Goal: Task Accomplishment & Management: Complete application form

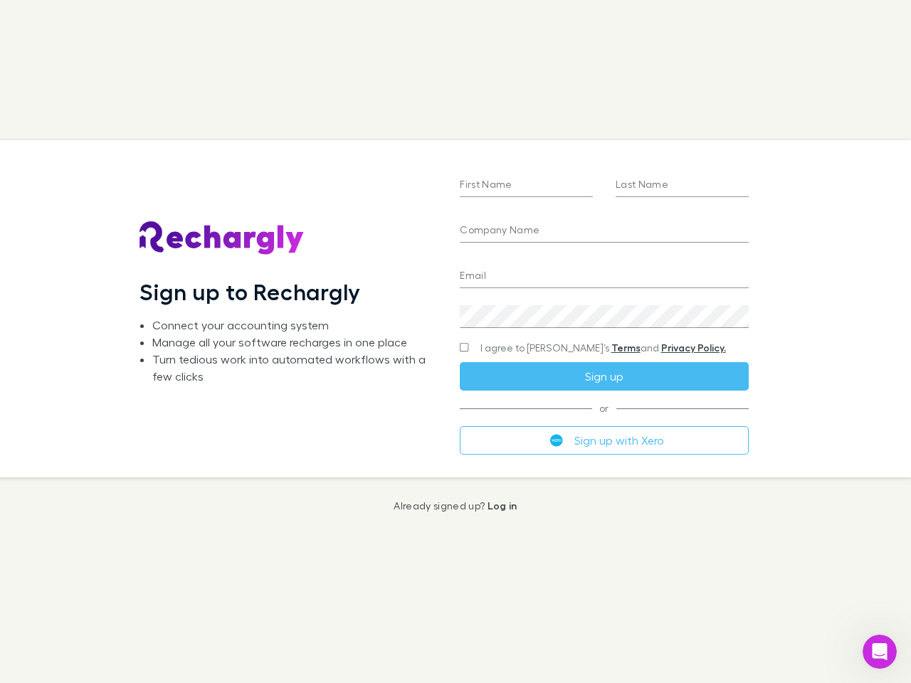
click at [455, 342] on div "First Name Last Name Company Name Email Create a password I agree to Rechargly’…" at bounding box center [603, 308] width 311 height 337
click at [526, 186] on input "First Name" at bounding box center [526, 185] width 133 height 23
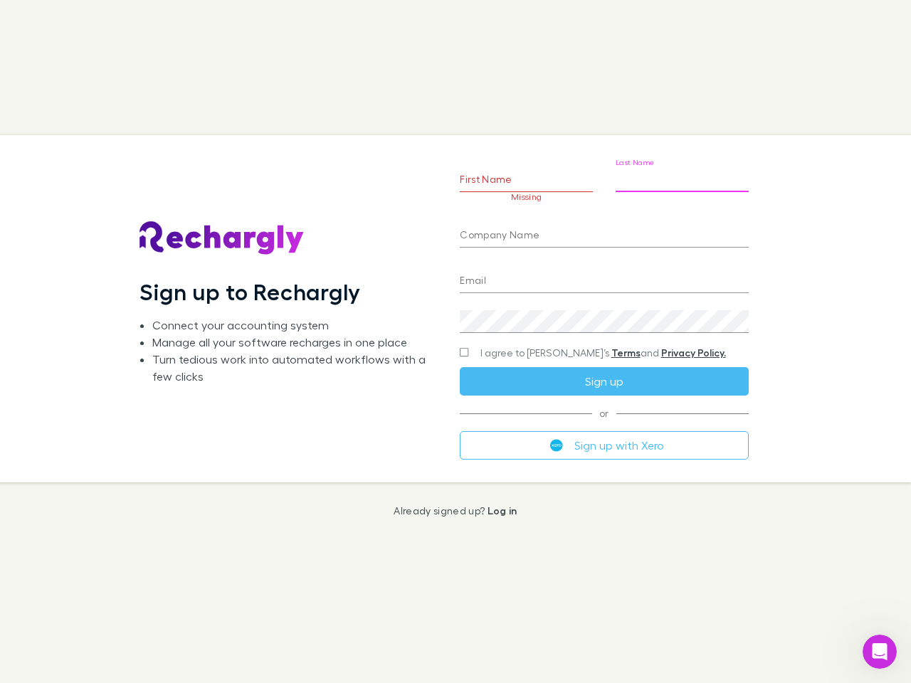
click at [682, 186] on input "Last Name" at bounding box center [682, 180] width 133 height 23
click at [604, 231] on input "Company Name" at bounding box center [604, 236] width 288 height 23
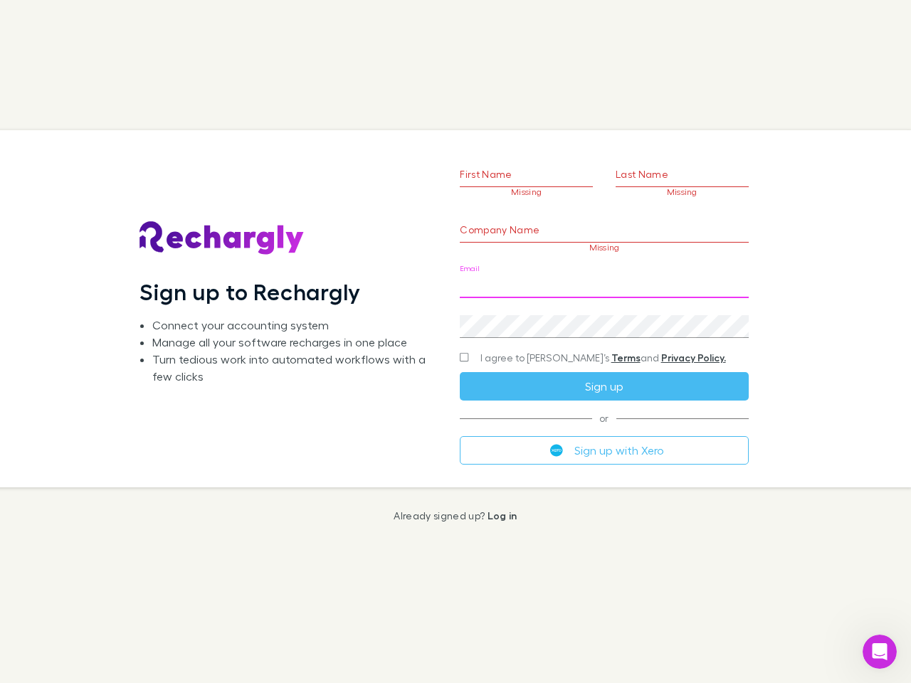
click at [604, 277] on input "Email" at bounding box center [604, 286] width 288 height 23
click at [604, 317] on div "Create a password" at bounding box center [604, 321] width 288 height 34
